Goal: Task Accomplishment & Management: Use online tool/utility

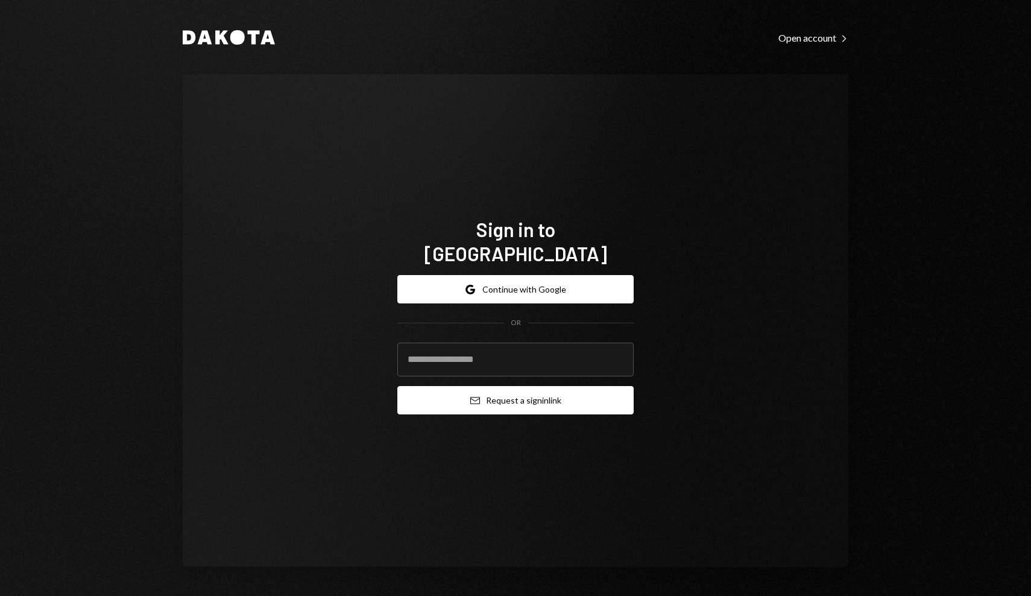
drag, startPoint x: 559, startPoint y: 277, endPoint x: 631, endPoint y: 376, distance: 122.1
click at [630, 376] on form "Google Continue with Google OR Email Request a sign in link" at bounding box center [515, 344] width 236 height 139
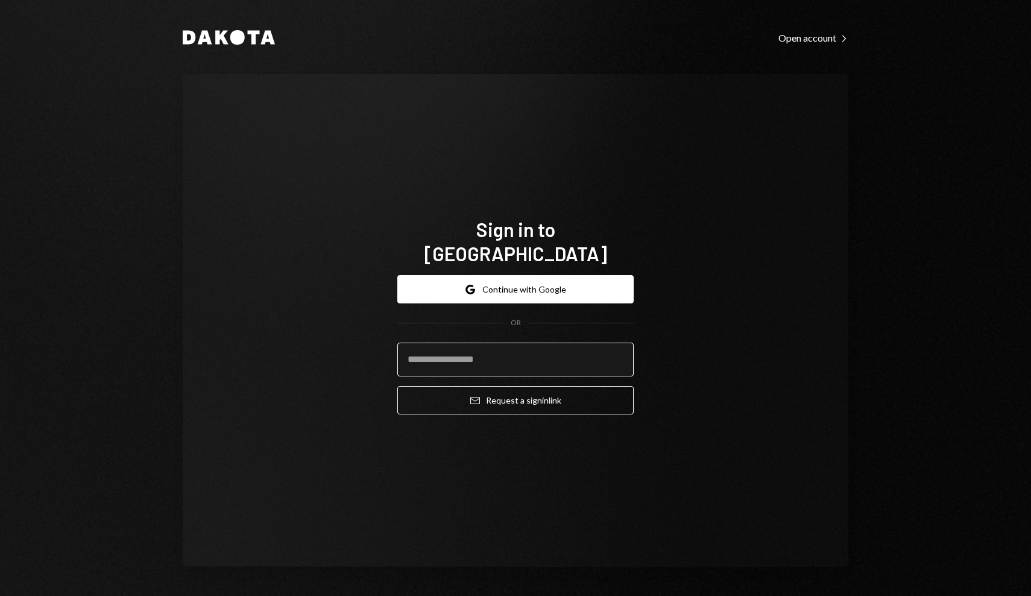
click at [564, 348] on input "email" at bounding box center [515, 359] width 236 height 34
type input "**********"
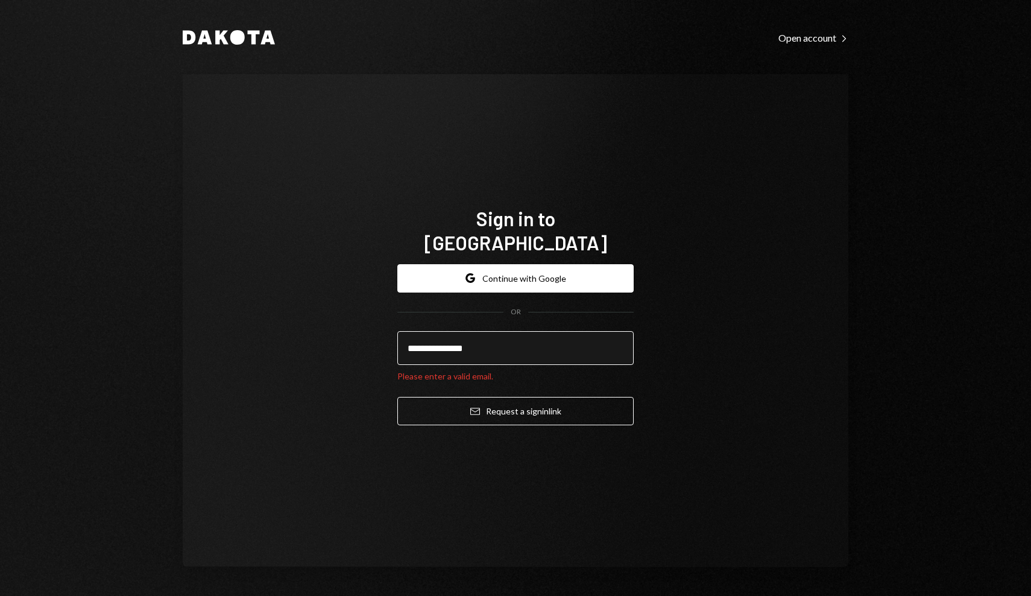
click at [532, 331] on input "**********" at bounding box center [515, 348] width 236 height 34
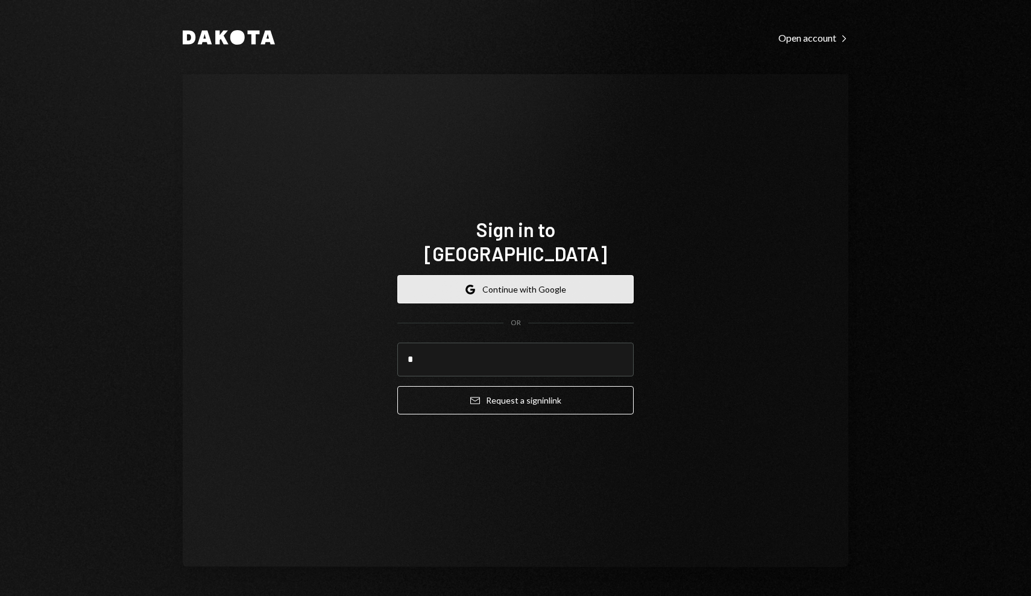
type input "*"
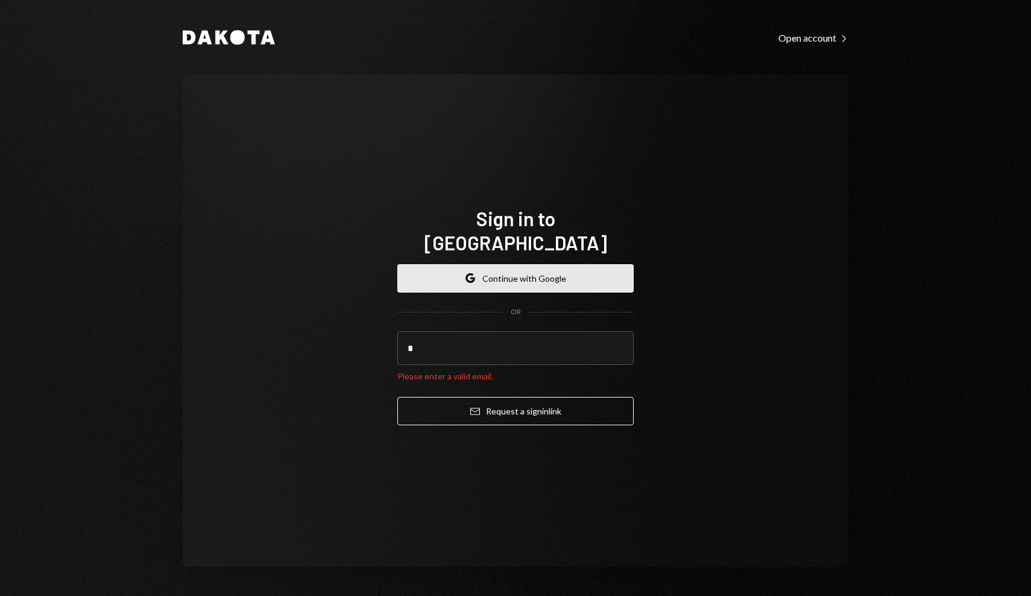
click at [497, 276] on button "Google Continue with Google" at bounding box center [515, 278] width 236 height 28
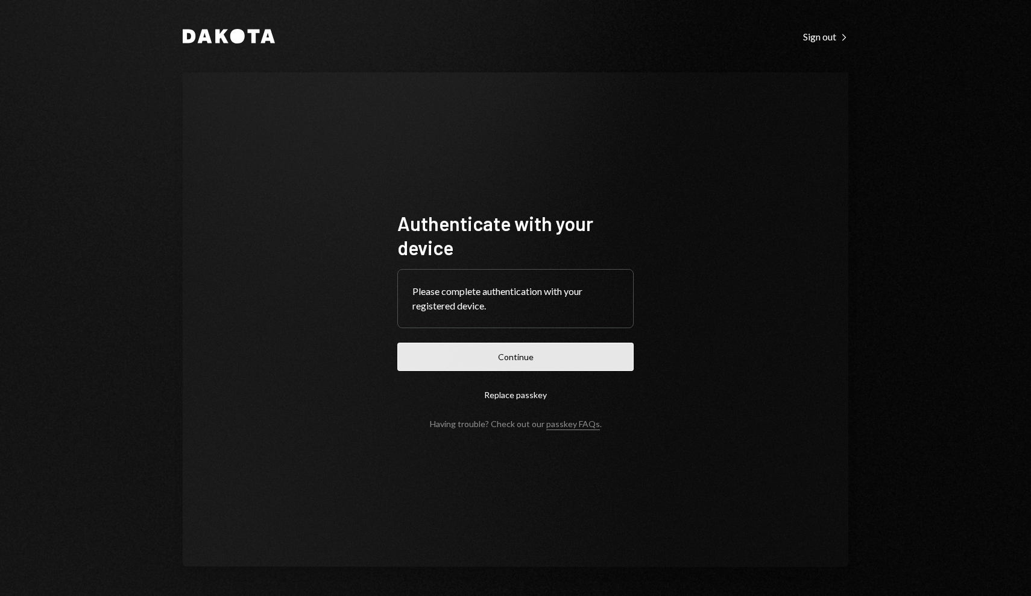
click at [548, 365] on button "Continue" at bounding box center [515, 356] width 236 height 28
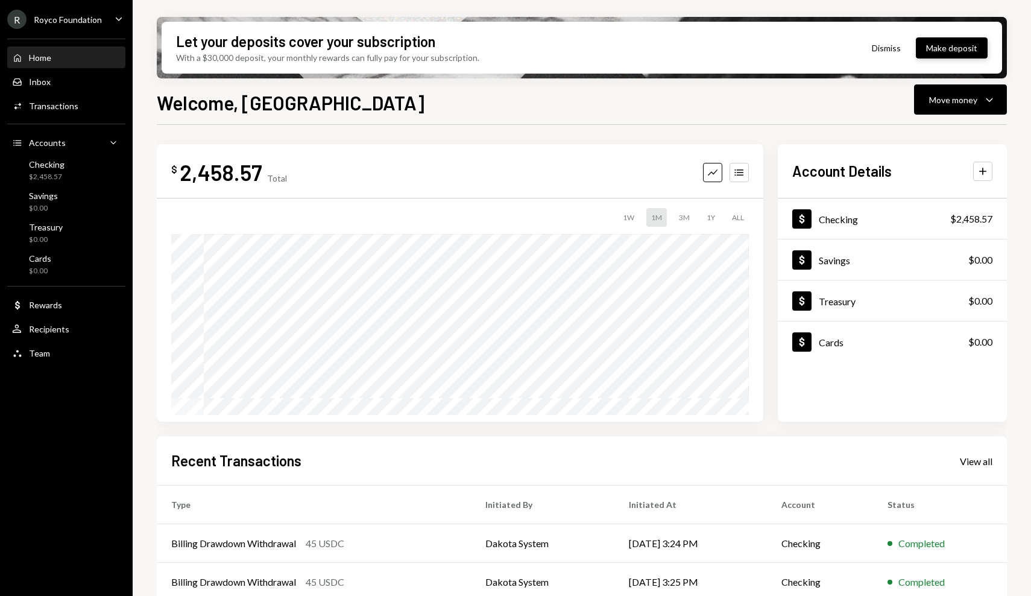
click at [929, 51] on button "Make deposit" at bounding box center [952, 47] width 72 height 21
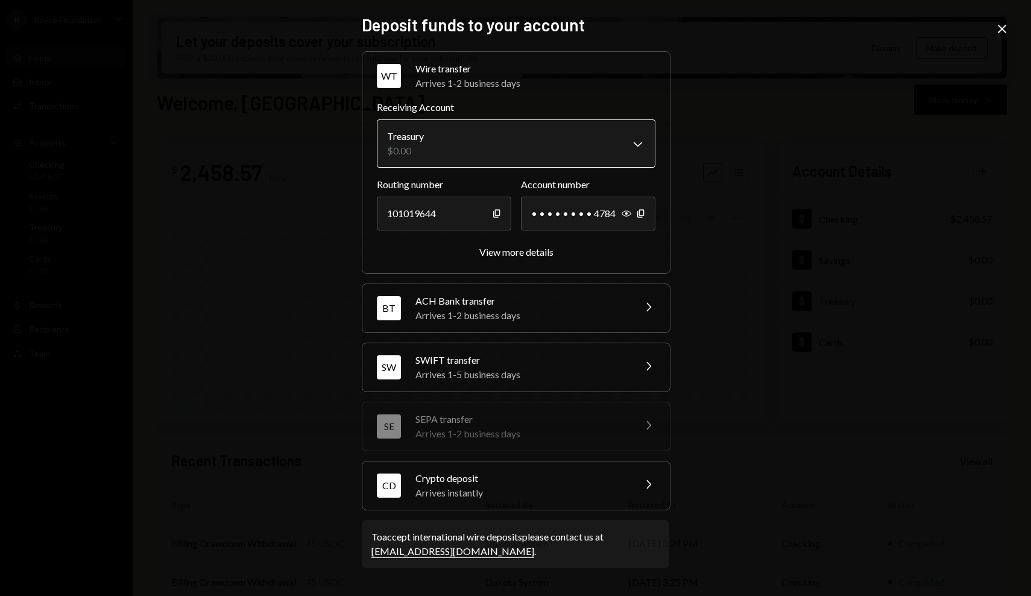
click at [578, 153] on body "R Royco Foundation Caret Down Home Home Inbox Inbox Activities Transactions Acc…" at bounding box center [515, 298] width 1031 height 596
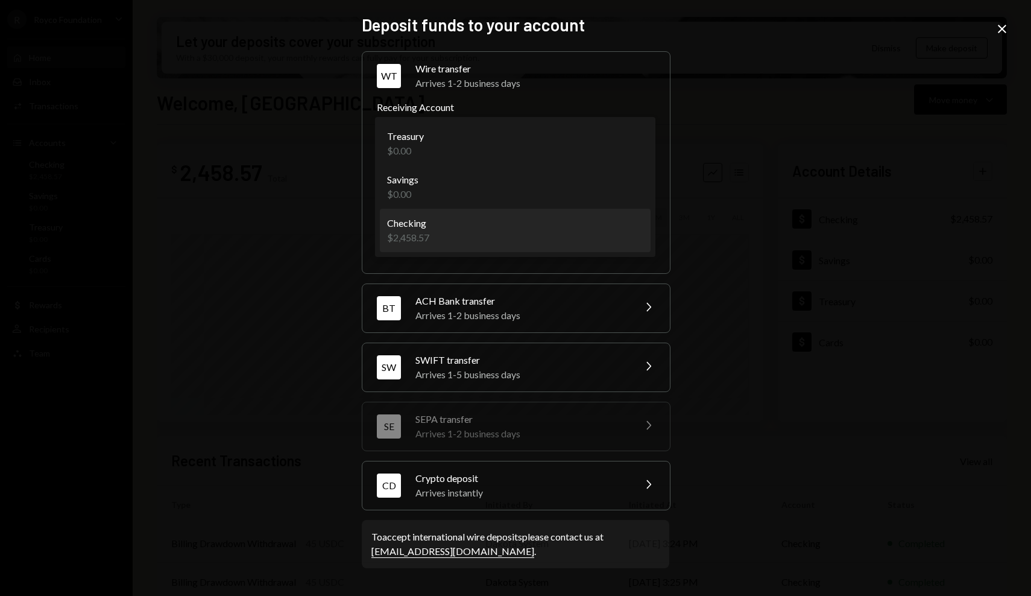
select select "**********"
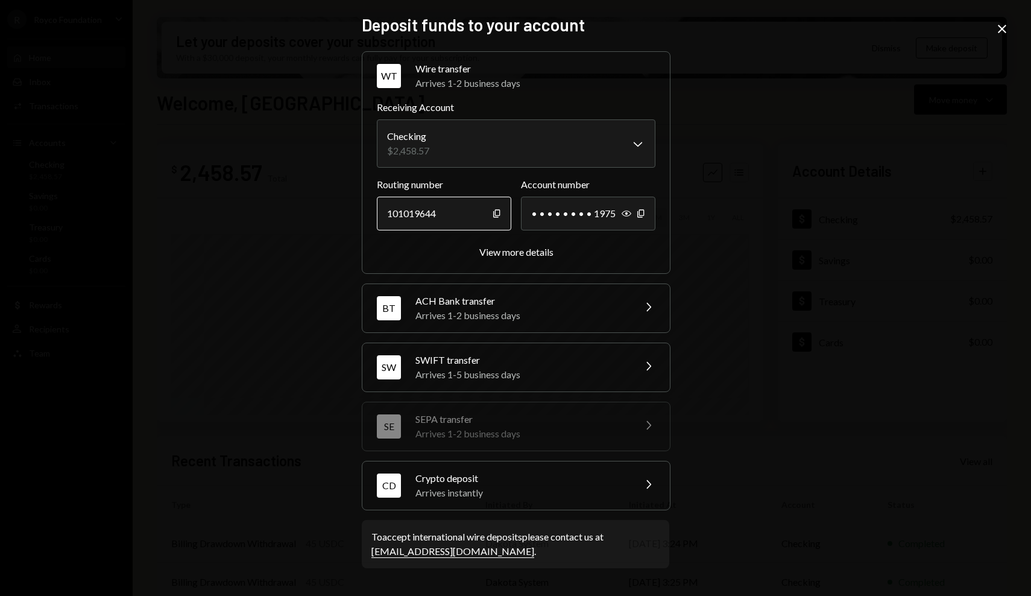
click at [470, 215] on div "101019644" at bounding box center [444, 213] width 134 height 34
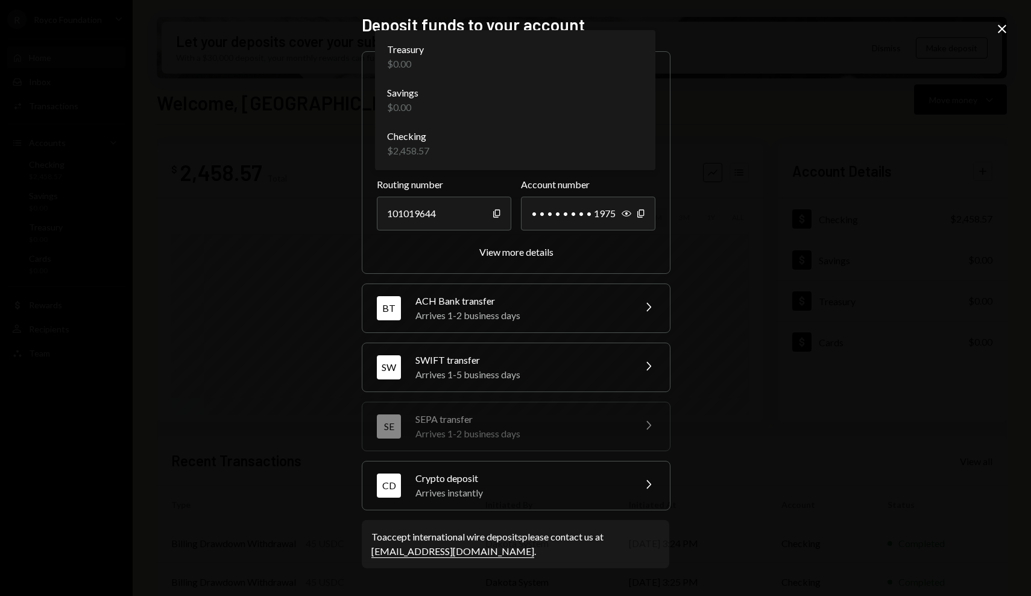
click at [460, 156] on body "R Royco Foundation Caret Down Home Home Inbox Inbox Activities Transactions Acc…" at bounding box center [515, 298] width 1031 height 596
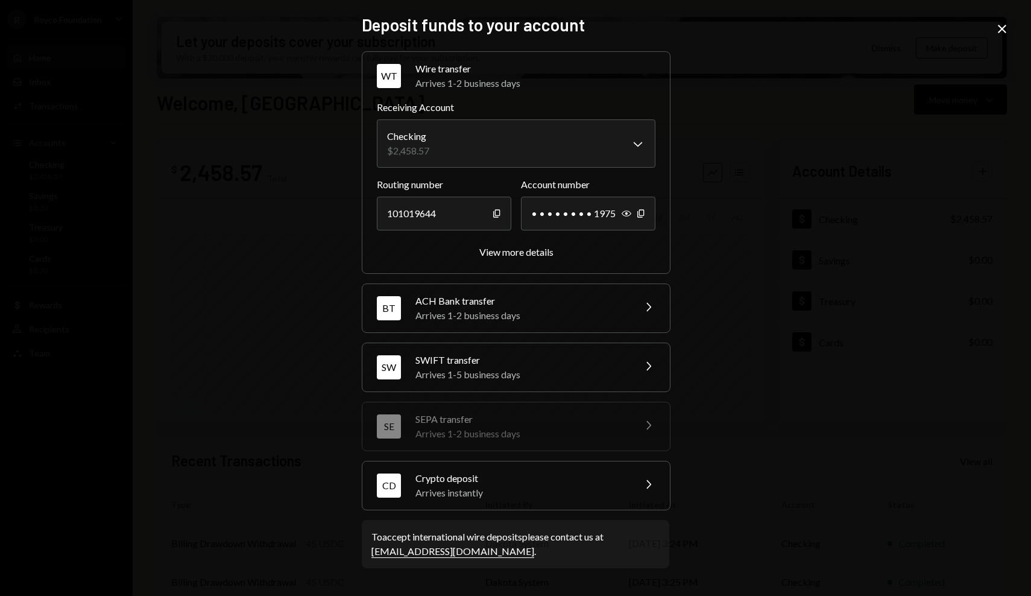
click at [432, 491] on div "Arrives instantly" at bounding box center [520, 492] width 211 height 14
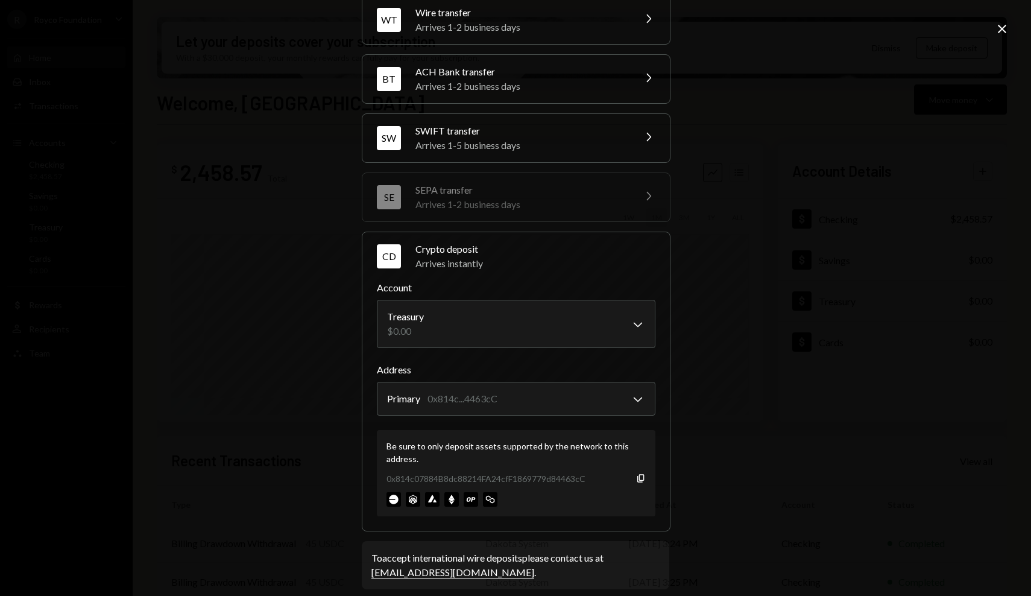
scroll to position [68, 0]
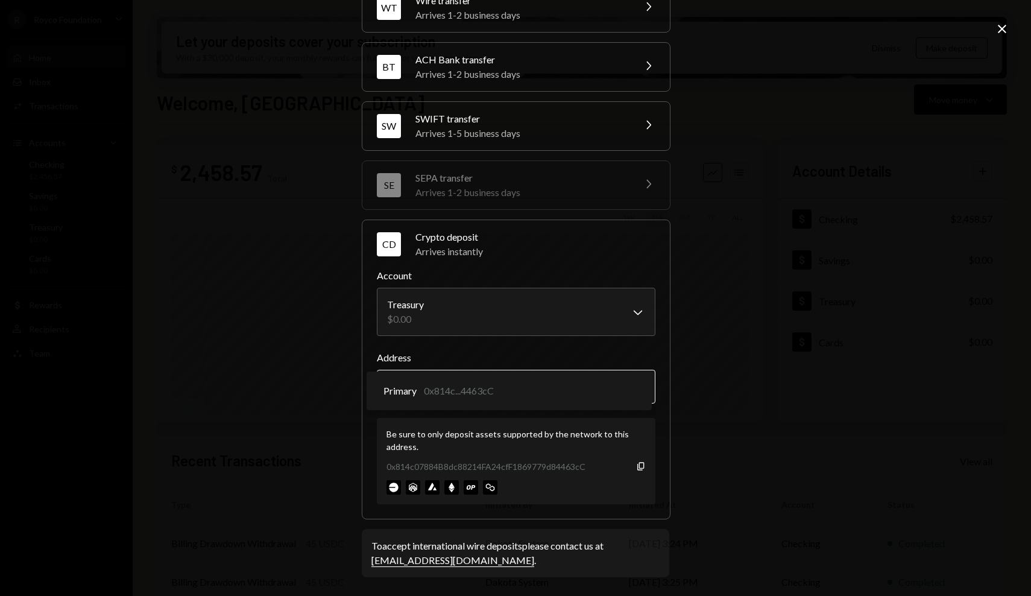
click at [452, 381] on body "R Royco Foundation Caret Down Home Home Inbox Inbox Activities Transactions Acc…" at bounding box center [515, 298] width 1031 height 596
click at [637, 468] on icon "Copy" at bounding box center [641, 466] width 10 height 10
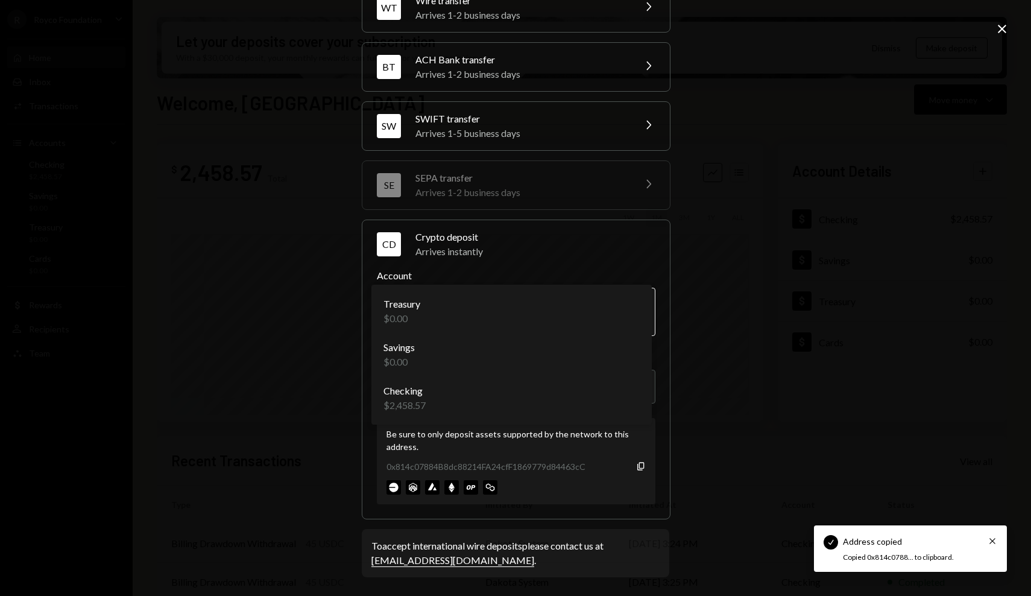
click at [561, 299] on body "Check Address copied Cross Copied 0x814c0788... to clipboard. R Royco Foundatio…" at bounding box center [515, 298] width 1031 height 596
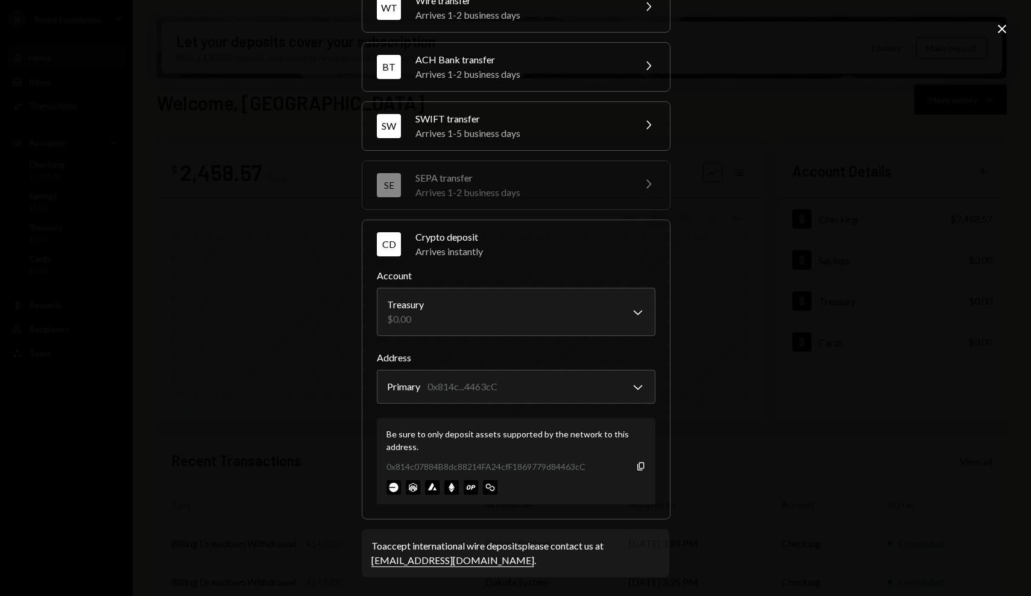
click at [530, 271] on label "Account" at bounding box center [516, 275] width 278 height 14
